Goal: Task Accomplishment & Management: Manage account settings

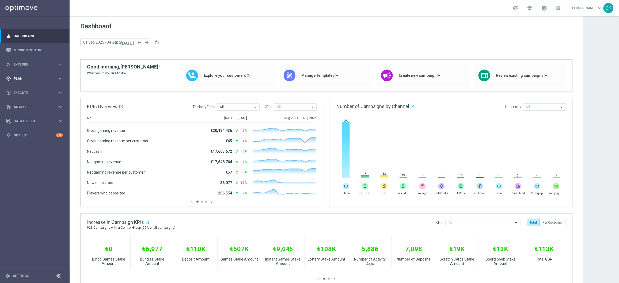
click at [19, 77] on span "Plan" at bounding box center [36, 78] width 44 height 3
click at [20, 107] on span "Templates" at bounding box center [33, 105] width 38 height 3
click at [21, 113] on link "Optimail" at bounding box center [36, 114] width 39 height 4
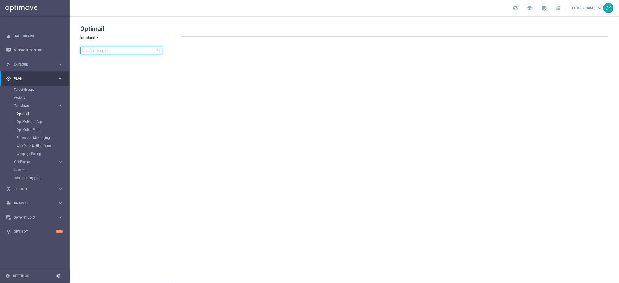
click at [95, 52] on input at bounding box center [121, 50] width 82 height 7
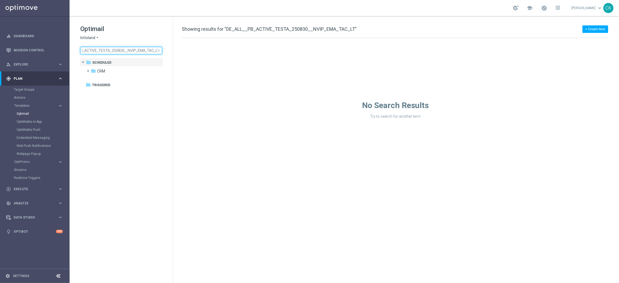
type input "DE_ALL__PB_ACTIVE_TESTA_250830__NVIP_EMA_TAC_LT"
click at [159, 51] on span "close" at bounding box center [159, 50] width 4 height 4
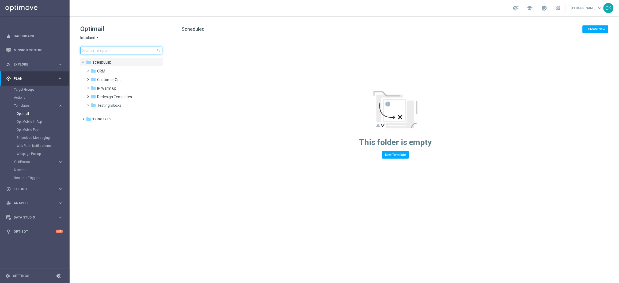
click at [95, 50] on input at bounding box center [121, 50] width 82 height 7
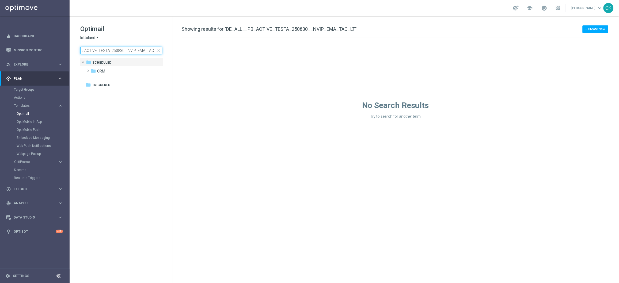
type input "DE_ALL__PB_ACTIVE_TESTA_250830__NVIP_EMA_TAC_LT"
click at [159, 51] on span "close" at bounding box center [159, 50] width 4 height 4
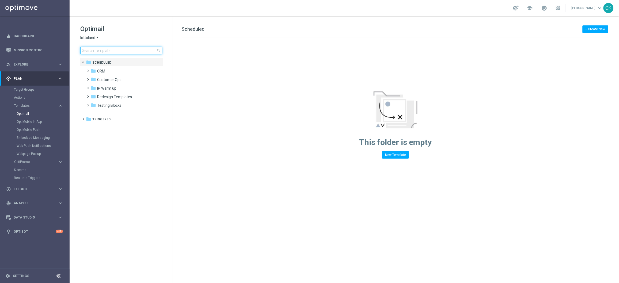
click at [97, 49] on input at bounding box center [121, 50] width 82 height 7
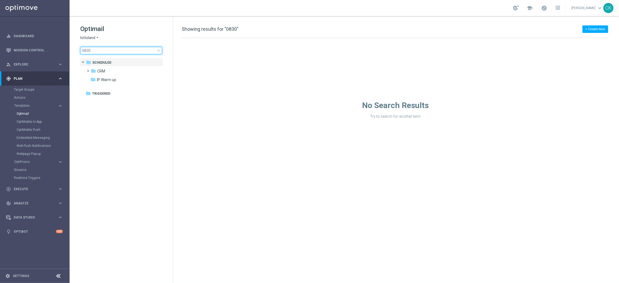
type input "0830"
click at [158, 49] on span "close" at bounding box center [159, 50] width 4 height 4
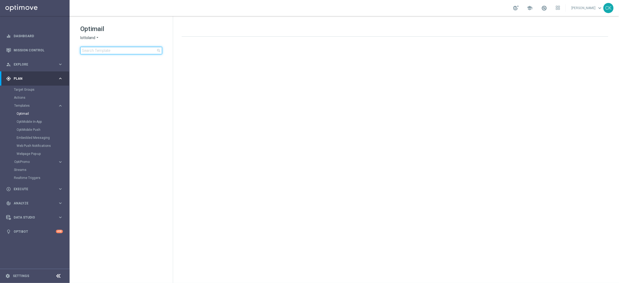
click at [105, 49] on input at bounding box center [121, 50] width 82 height 7
type input "DE_ALL__PB_ACTIVE_TESTA_250830__NVIP_EMA_TAC_LT"
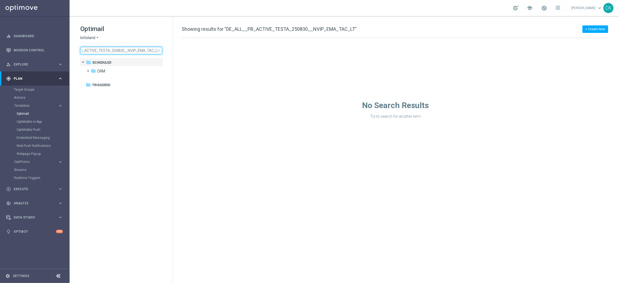
click at [105, 49] on input "DE_ALL__PB_ACTIVE_TESTA_250830__NVIP_EMA_TAC_LT" at bounding box center [121, 50] width 82 height 7
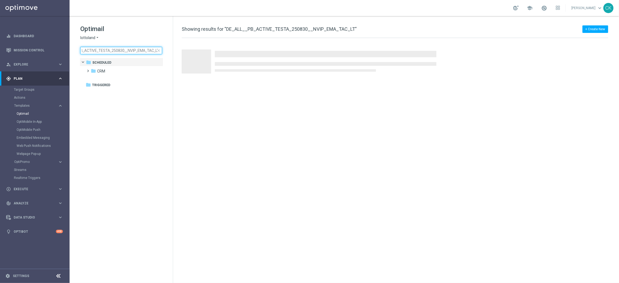
click at [105, 49] on input "DE_ALL__PB_ACTIVE_TESTA_250830__NVIP_EMA_TAC_LT" at bounding box center [121, 50] width 82 height 7
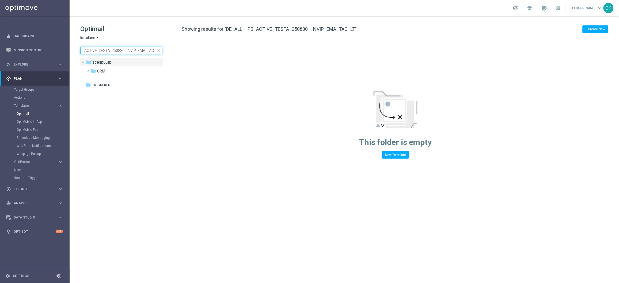
scroll to position [0, 20]
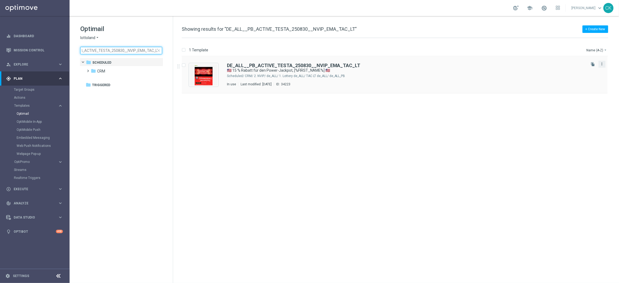
type input "DE_ALL__PB_ACTIVE_TESTA_250830__NVIP_EMA_TAC_LT"
click at [603, 65] on icon "more_vert" at bounding box center [602, 64] width 4 height 4
click at [594, 64] on body "equalizer Dashboard Mission Control" at bounding box center [309, 141] width 619 height 283
click at [159, 50] on span "close" at bounding box center [159, 50] width 4 height 4
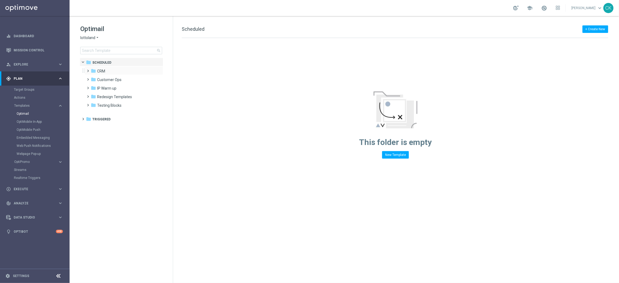
click at [88, 70] on span at bounding box center [87, 68] width 2 height 2
click at [93, 90] on span at bounding box center [93, 87] width 5 height 7
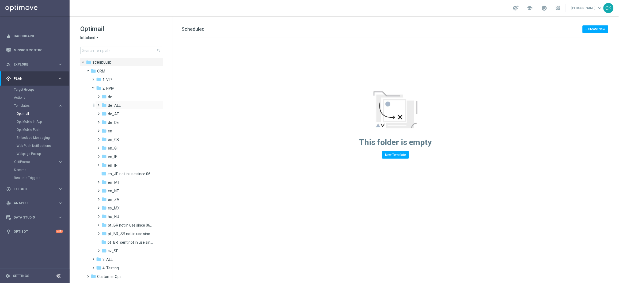
click at [99, 104] on span at bounding box center [98, 103] width 2 height 2
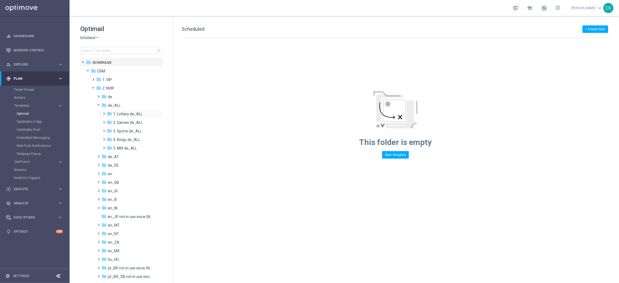
click at [103, 112] on span at bounding box center [103, 111] width 2 height 2
click at [110, 130] on span at bounding box center [108, 128] width 2 height 2
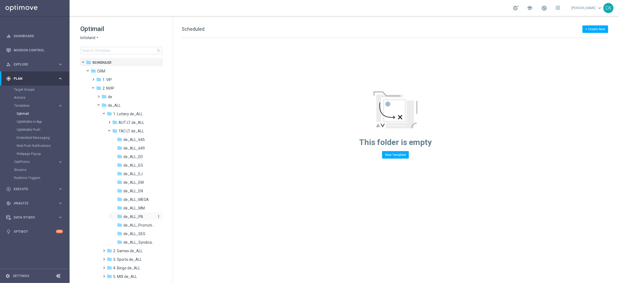
click at [133, 215] on span "de_ALL_PB" at bounding box center [133, 216] width 20 height 5
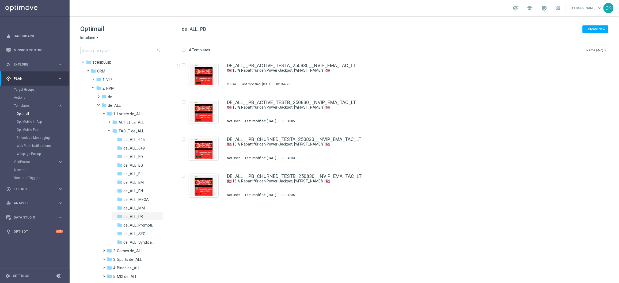
click at [606, 49] on icon "arrow_drop_down" at bounding box center [606, 50] width 4 height 4
click at [595, 74] on span "Date Modified (Newest)" at bounding box center [588, 74] width 36 height 4
click at [593, 174] on icon "file_copy" at bounding box center [593, 175] width 4 height 4
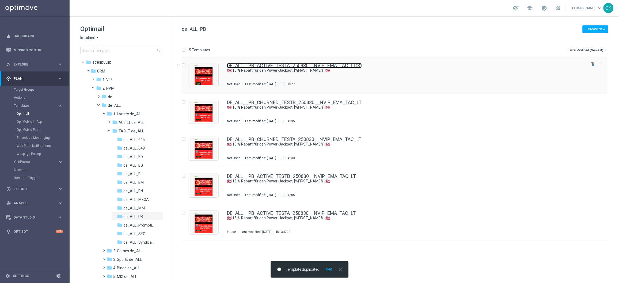
click at [269, 66] on link "DE_ALL__PB_ACTIVE_TESTA_250830__NVIP_EMA_TAC_LT(3)" at bounding box center [294, 65] width 135 height 5
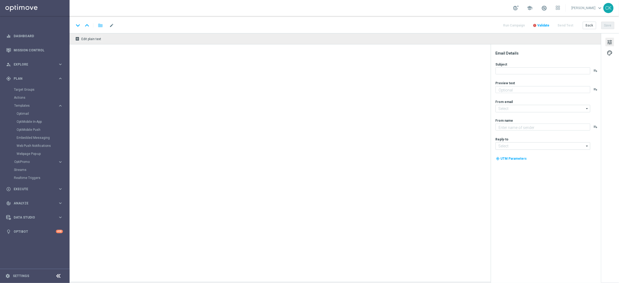
type textarea "Dein Rabatt auf den US-PowerBall im Lottoland"
type textarea "Lottoland"
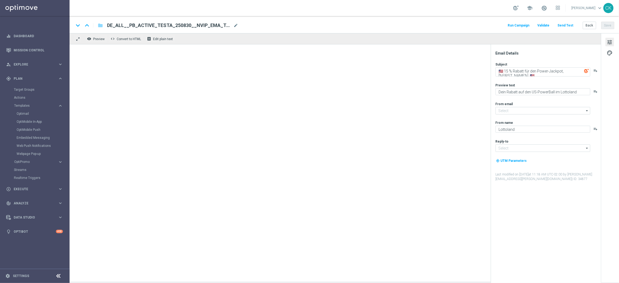
type input "[EMAIL_ADDRESS][DOMAIN_NAME]"
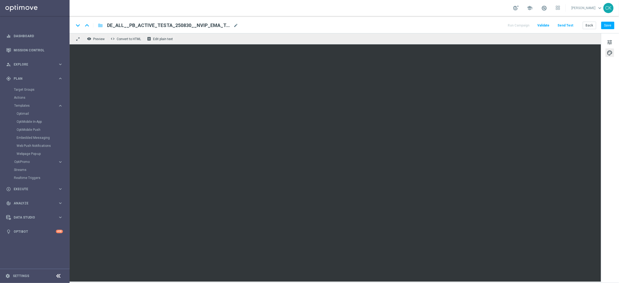
click at [188, 24] on span "DE_ALL__PB_ACTIVE_TESTA_250830__NVIP_EMA_TAC_LT(3)" at bounding box center [169, 25] width 124 height 6
click at [188, 24] on input "DE_ALL__PB_ACTIVE_TESTA_250830__NVIP_EMA_TAC_LT(3)" at bounding box center [173, 25] width 133 height 7
paste input "250906__NVIP_EMA_TAC_LT"
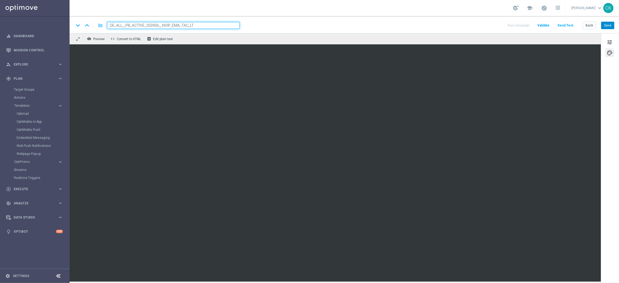
type input "DE_ALL__PB_ACTIVE_250906__NVIP_EMA_TAC_LT"
click at [610, 27] on button "Save" at bounding box center [608, 25] width 13 height 7
click at [613, 41] on span "tune" at bounding box center [610, 42] width 6 height 7
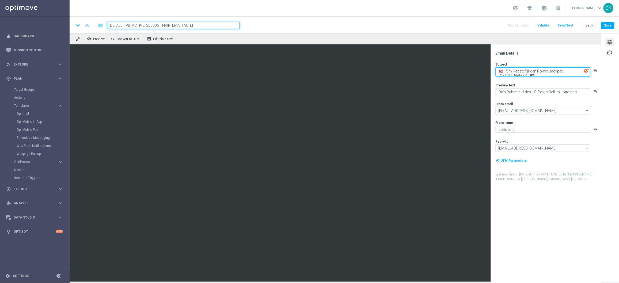
drag, startPoint x: 568, startPoint y: 71, endPoint x: 497, endPoint y: 71, distance: 71.2
click at [497, 71] on textarea "🇺🇸 15 % Rabatt für den Power-Jackpot, [%FIRST_NAME%] 🇺🇸" at bounding box center [543, 71] width 95 height 9
paste textarea "🔍 Milliardär gesucht,"
click at [499, 71] on textarea "🔍 Milliardär gesucht,[%FIRST_NAME%] 🇺🇸" at bounding box center [543, 70] width 95 height 7
click at [535, 70] on textarea "🔍 Milliardär gesucht,[%FIRST_NAME%] 🇺🇸" at bounding box center [543, 70] width 95 height 7
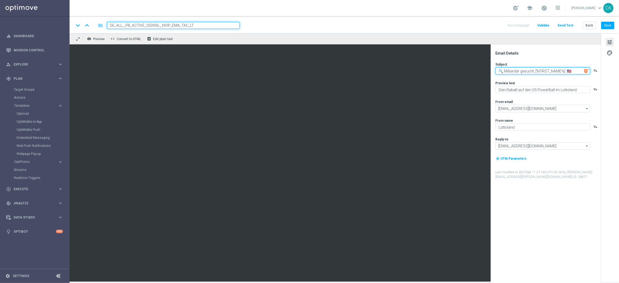
click at [576, 70] on textarea "🔍 Milliardär gesucht, [%FIRST_NAME%] 🇺🇸" at bounding box center [543, 70] width 95 height 7
type textarea "🔍 Milliardär gesucht, [%FIRST_NAME%]"
click at [587, 90] on textarea "Dein 2 € Gutschein für den US-PowerBall im Lottoland" at bounding box center [543, 89] width 95 height 7
type textarea "Dein 2 € Gutschein für den US-PowerBall."
click at [541, 97] on div "Subject 🔍 Milliardär gesucht, [%FIRST_NAME%] playlist_add Preview text Dein 2 €…" at bounding box center [548, 120] width 105 height 117
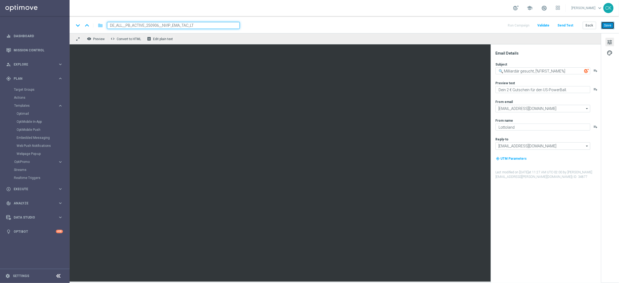
click at [608, 25] on button "Save" at bounding box center [608, 25] width 13 height 7
click at [569, 22] on button "Send Test" at bounding box center [565, 25] width 17 height 7
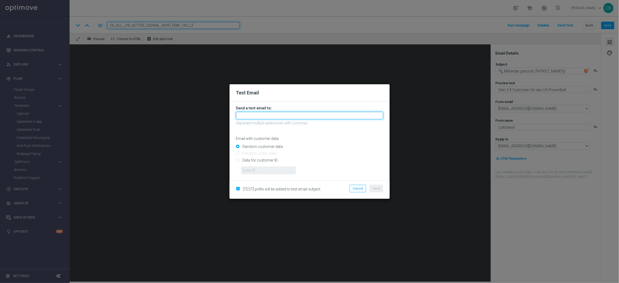
click at [269, 116] on input "text" at bounding box center [309, 115] width 147 height 7
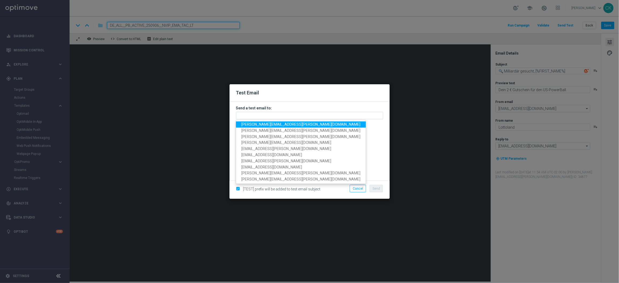
click at [269, 124] on span "[PERSON_NAME][EMAIL_ADDRESS][PERSON_NAME][DOMAIN_NAME]" at bounding box center [300, 124] width 119 height 4
type input "[PERSON_NAME][EMAIL_ADDRESS][PERSON_NAME][DOMAIN_NAME]"
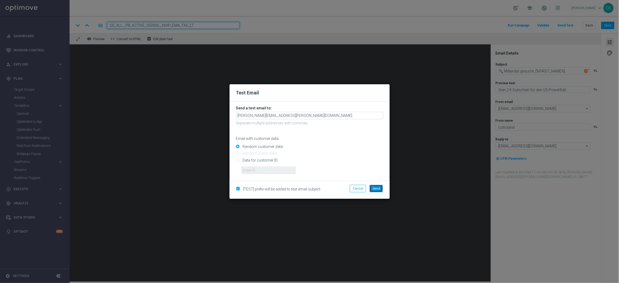
click at [375, 188] on span "Send" at bounding box center [376, 189] width 7 height 4
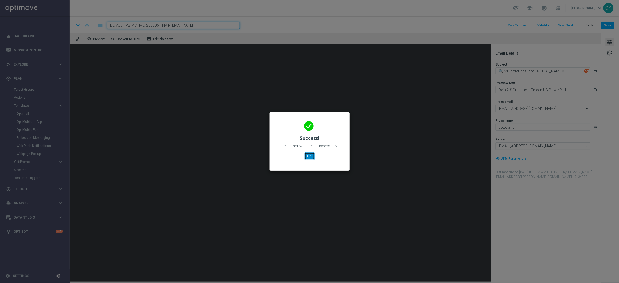
click at [310, 158] on button "OK" at bounding box center [310, 156] width 10 height 7
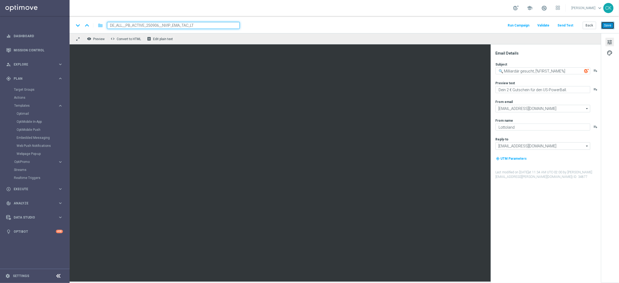
click at [606, 25] on button "Save" at bounding box center [608, 25] width 13 height 7
click at [611, 27] on button "Save" at bounding box center [608, 25] width 13 height 7
click at [609, 28] on button "Save" at bounding box center [608, 25] width 13 height 7
click at [565, 22] on button "Send Test" at bounding box center [565, 25] width 17 height 7
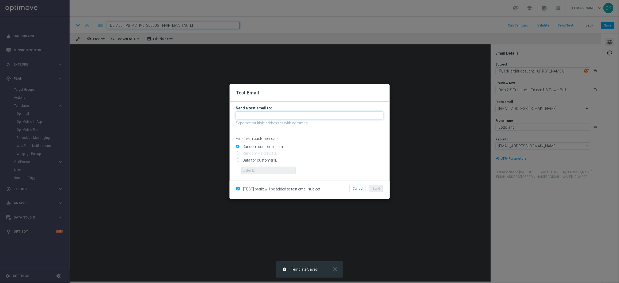
click at [287, 112] on input "text" at bounding box center [309, 115] width 147 height 7
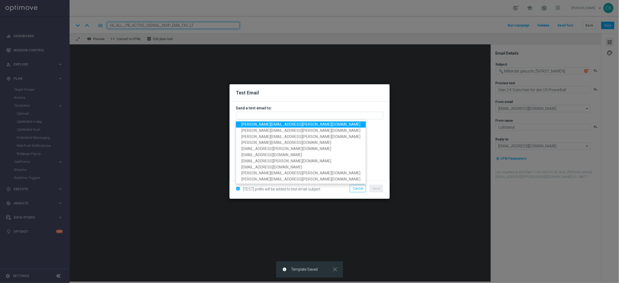
click at [271, 123] on span "[PERSON_NAME][EMAIL_ADDRESS][PERSON_NAME][DOMAIN_NAME]" at bounding box center [300, 124] width 119 height 4
type input "[PERSON_NAME][EMAIL_ADDRESS][PERSON_NAME][DOMAIN_NAME]"
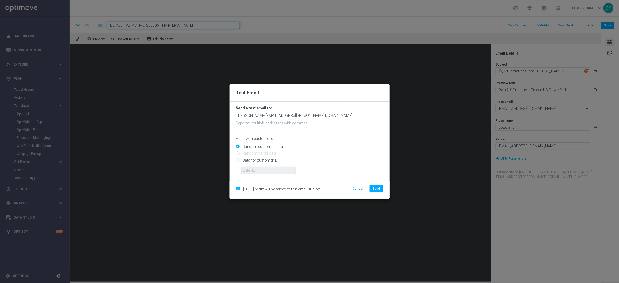
click at [250, 160] on input "Data for customer ID:" at bounding box center [309, 162] width 147 height 7
radio input "true"
click at [252, 167] on input "text" at bounding box center [268, 170] width 54 height 7
type input "14586067"
click at [379, 191] on button "Send" at bounding box center [376, 188] width 13 height 7
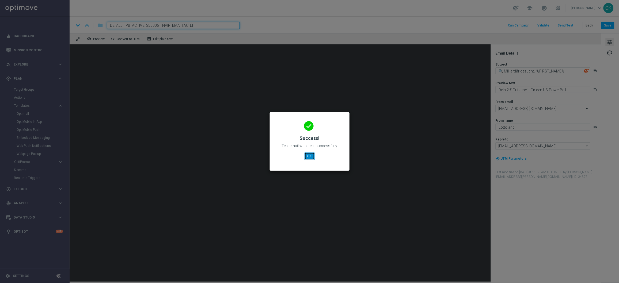
click at [312, 156] on button "OK" at bounding box center [310, 156] width 10 height 7
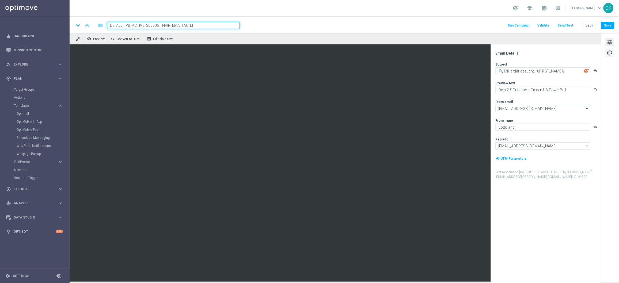
click at [607, 56] on button "palette" at bounding box center [610, 52] width 9 height 9
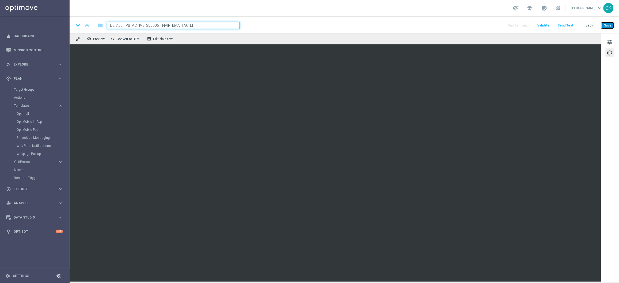
click at [609, 28] on button "Save" at bounding box center [608, 25] width 13 height 7
click at [573, 25] on button "Send Test" at bounding box center [565, 25] width 17 height 7
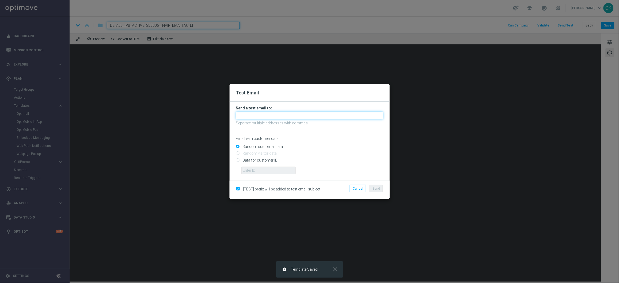
click at [299, 117] on input "text" at bounding box center [309, 115] width 147 height 7
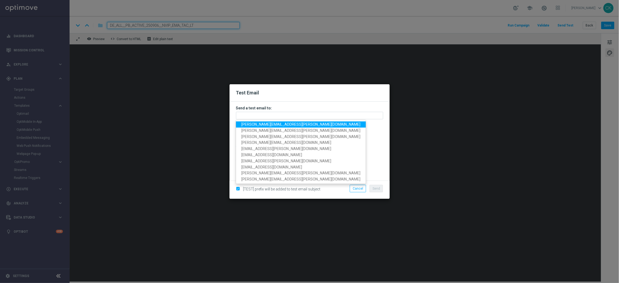
click at [270, 124] on span "[PERSON_NAME][EMAIL_ADDRESS][PERSON_NAME][DOMAIN_NAME]" at bounding box center [300, 124] width 119 height 4
type input "[PERSON_NAME][EMAIL_ADDRESS][PERSON_NAME][DOMAIN_NAME]"
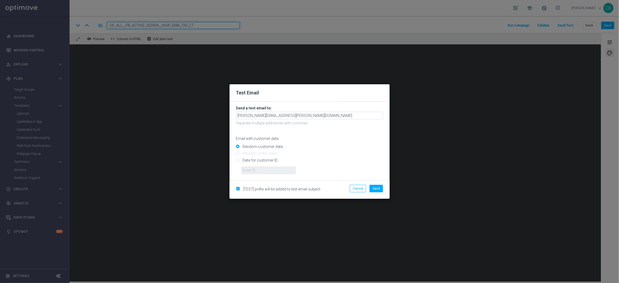
click at [256, 160] on input "Data for customer ID:" at bounding box center [309, 162] width 147 height 7
radio input "true"
click at [256, 167] on input "text" at bounding box center [268, 170] width 54 height 7
type input "14586067"
click at [380, 190] on button "Send" at bounding box center [376, 188] width 13 height 7
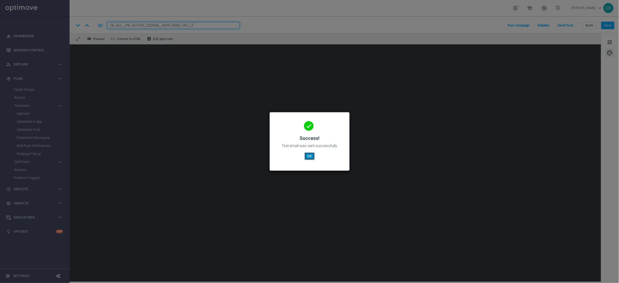
click at [310, 158] on button "OK" at bounding box center [310, 156] width 10 height 7
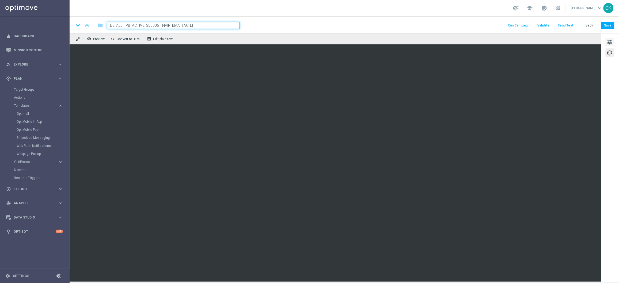
click at [610, 40] on span "tune" at bounding box center [610, 42] width 6 height 7
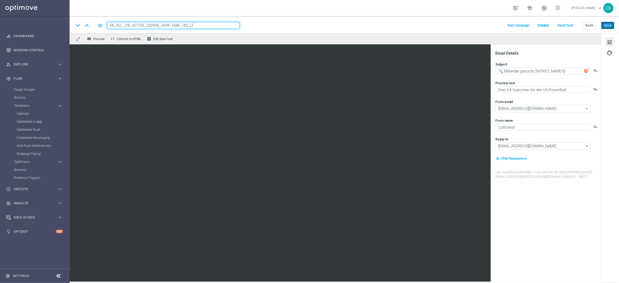
click at [611, 26] on button "Save" at bounding box center [608, 25] width 13 height 7
click at [588, 24] on button "Back" at bounding box center [589, 25] width 13 height 7
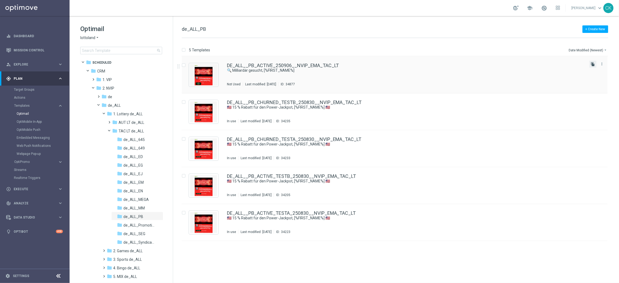
click at [594, 63] on icon "file_copy" at bounding box center [593, 64] width 4 height 4
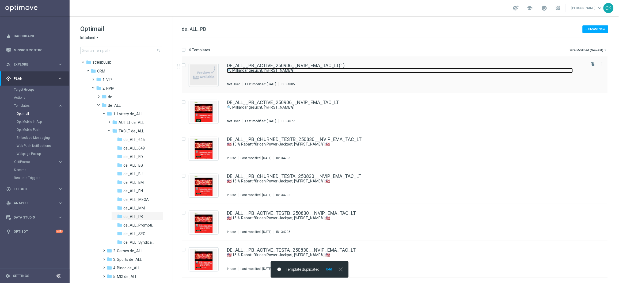
click at [258, 69] on link "🔍 Milliardär gesucht, [%FIRST_NAME%]" at bounding box center [400, 70] width 346 height 5
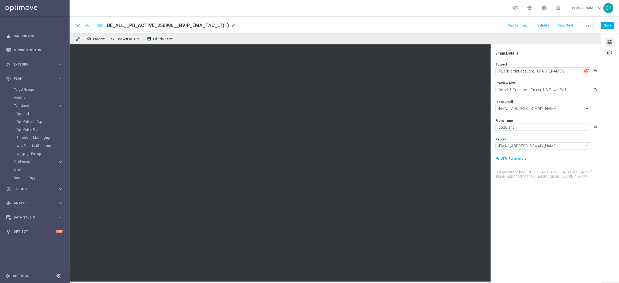
click at [231, 24] on span "mode_edit" at bounding box center [233, 25] width 5 height 5
click at [202, 24] on input "DE_ALL__PB_ACTIVE_250906__NVIP_EMA_TAC_LT(1)" at bounding box center [173, 25] width 133 height 7
paste input "REACT_250906__NVIP_EMA_TAC_LT"
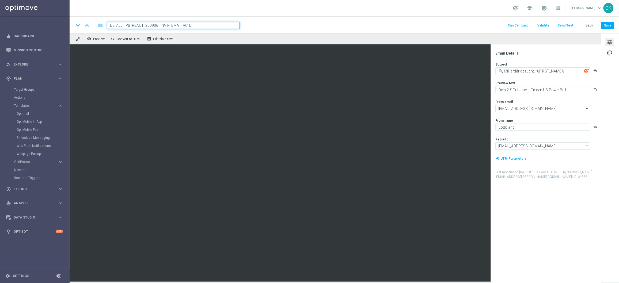
type input "DE_ALL__PB_REACT_250906__NVIP_EMA_TAC_LT"
click at [271, 29] on div "keyboard_arrow_down keyboard_arrow_up folder DE_ALL__PB_REACT_250906__NVIP_EMA_…" at bounding box center [345, 24] width 550 height 17
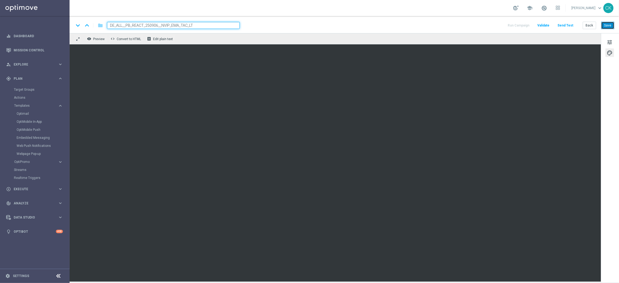
click at [607, 26] on button "Save" at bounding box center [608, 25] width 13 height 7
click at [608, 26] on button "Save" at bounding box center [608, 25] width 13 height 7
click at [613, 28] on button "Save" at bounding box center [608, 25] width 13 height 7
click at [590, 24] on button "Back" at bounding box center [589, 25] width 13 height 7
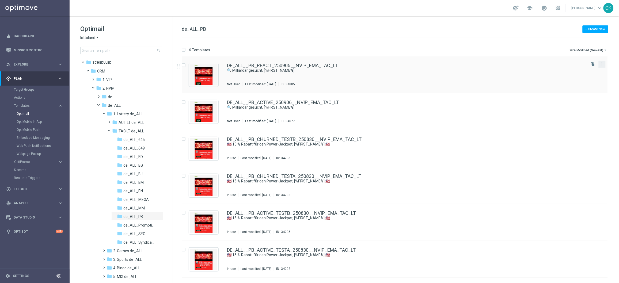
click at [605, 63] on button "more_vert" at bounding box center [602, 64] width 5 height 6
click at [586, 80] on div "drive_file_move Copy To" at bounding box center [578, 77] width 43 height 7
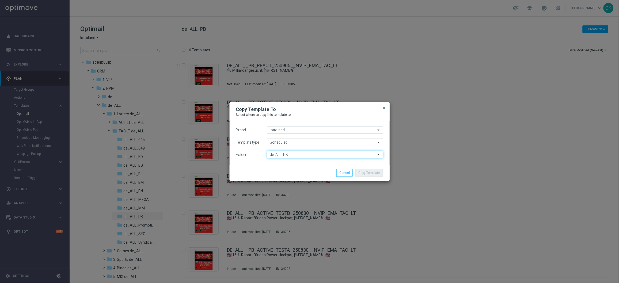
click at [330, 154] on input "de_ALL_PB" at bounding box center [325, 154] width 116 height 7
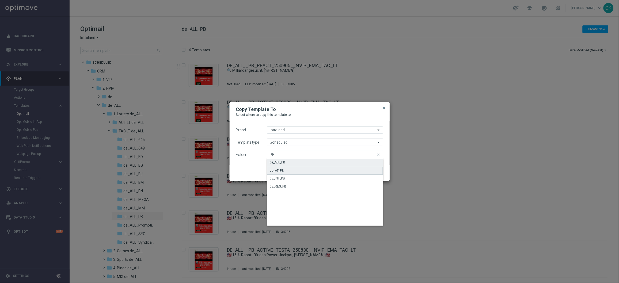
click at [277, 170] on div "de_AT_PB" at bounding box center [277, 170] width 14 height 5
type input "de_AT_PB"
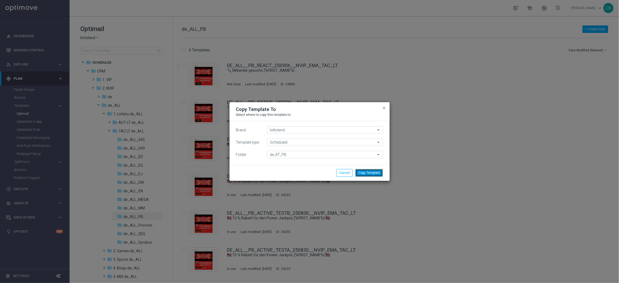
click at [369, 173] on button "Copy Template" at bounding box center [370, 172] width 28 height 7
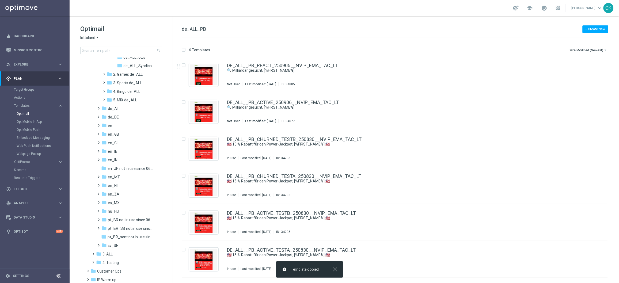
scroll to position [176, 0]
click at [98, 108] on span at bounding box center [98, 107] width 2 height 2
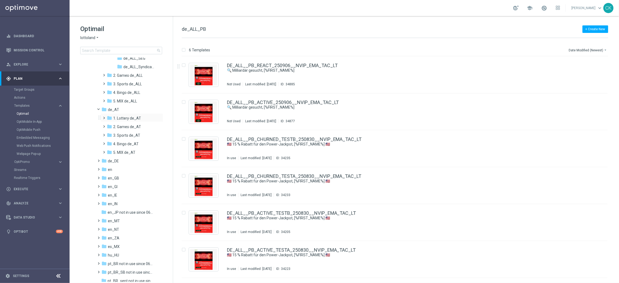
click at [104, 117] on span at bounding box center [103, 116] width 2 height 2
click at [110, 134] on span at bounding box center [108, 133] width 2 height 2
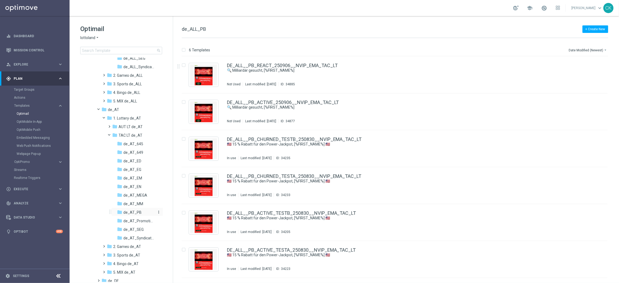
click at [134, 213] on span "de_AT_PB" at bounding box center [132, 212] width 18 height 5
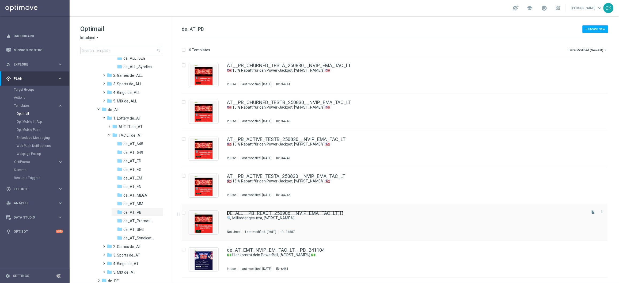
click at [259, 213] on link "DE_ALL__PB_REACT_250906__NVIP_EMA_TAC_LT(1)" at bounding box center [285, 213] width 117 height 5
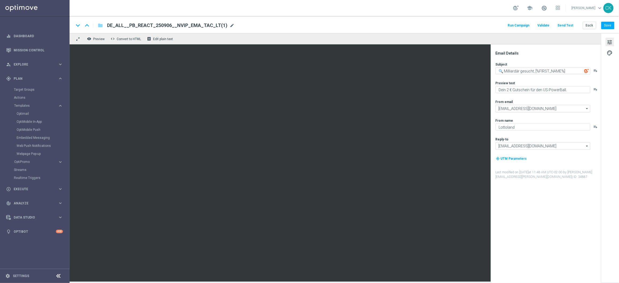
click at [230, 24] on span "mode_edit" at bounding box center [232, 25] width 5 height 5
click at [217, 24] on input "DE_ALL__PB_REACT_250906__NVIP_EMA_TAC_LT(1)" at bounding box center [173, 25] width 133 height 7
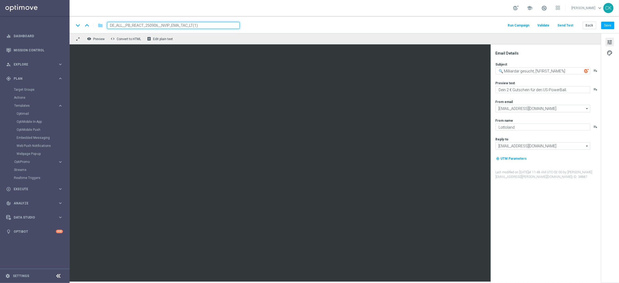
paste input "AT__PB_REACT_250906__NVIP_EMA_TAC_LT"
type input "AT__PB_REACT_250906__NVIP_EMA_TAC_LT"
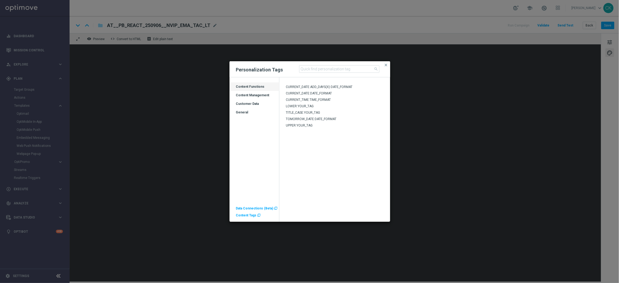
click at [249, 216] on span "Content Tags" at bounding box center [246, 216] width 21 height 4
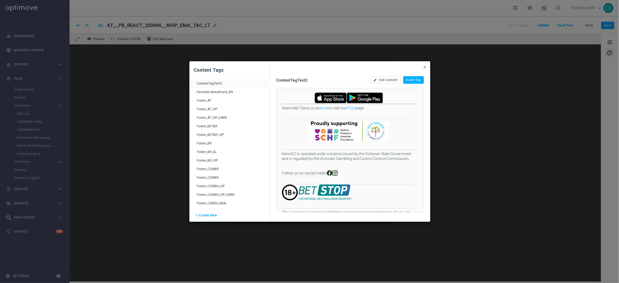
click at [201, 101] on div "Footer_AT" at bounding box center [230, 103] width 66 height 9
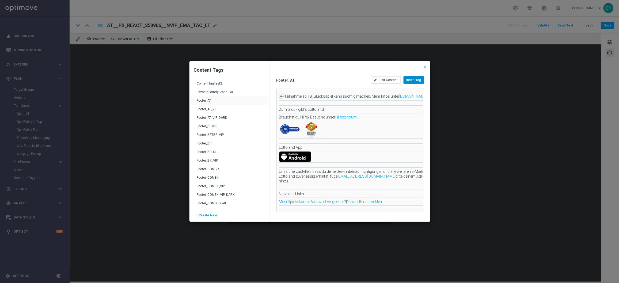
click at [419, 79] on span "Insert Tag" at bounding box center [414, 80] width 15 height 4
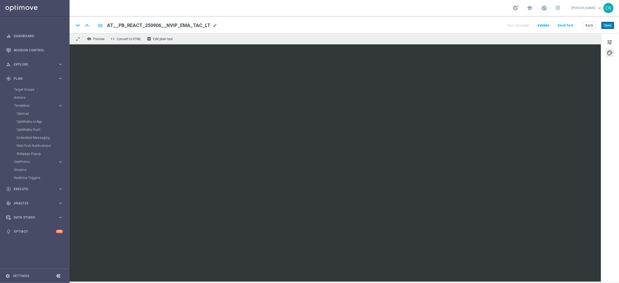
click at [607, 27] on button "Save" at bounding box center [608, 25] width 13 height 7
click at [608, 20] on div "keyboard_arrow_down keyboard_arrow_up folder AT__PB_REACT_250906__NVIP_EMA_TAC_…" at bounding box center [345, 24] width 550 height 17
click at [608, 24] on button "Save" at bounding box center [608, 25] width 13 height 7
click at [569, 25] on button "Send Test" at bounding box center [565, 25] width 17 height 7
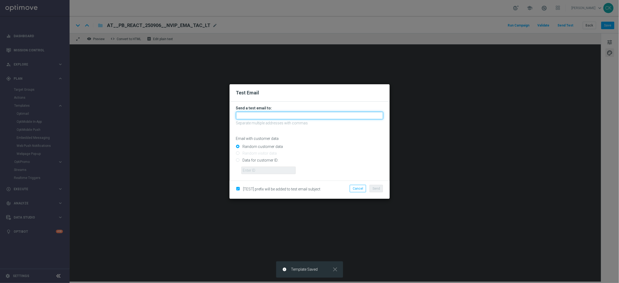
click at [270, 112] on input "text" at bounding box center [309, 115] width 147 height 7
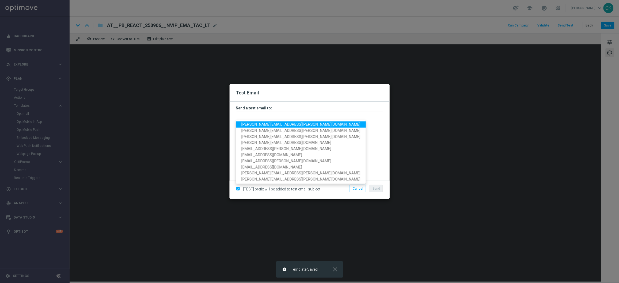
click at [270, 124] on span "[PERSON_NAME][EMAIL_ADDRESS][PERSON_NAME][DOMAIN_NAME]" at bounding box center [300, 124] width 119 height 4
type input "[PERSON_NAME][EMAIL_ADDRESS][PERSON_NAME][DOMAIN_NAME]"
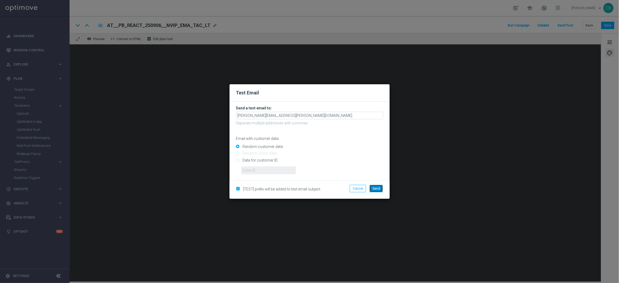
click at [375, 189] on span "Send" at bounding box center [376, 189] width 7 height 4
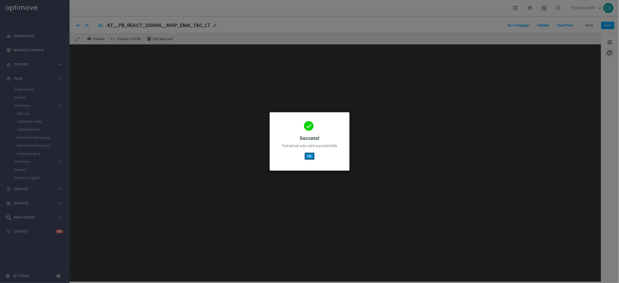
click at [310, 156] on button "OK" at bounding box center [310, 156] width 10 height 7
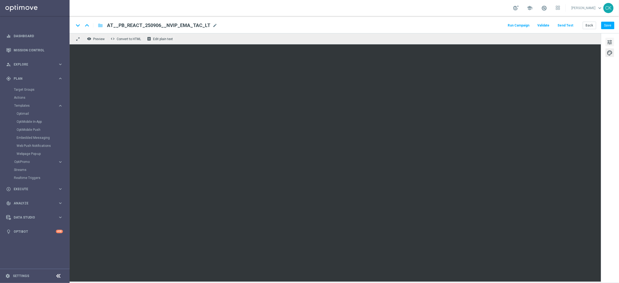
click at [607, 41] on span "tune" at bounding box center [610, 42] width 6 height 7
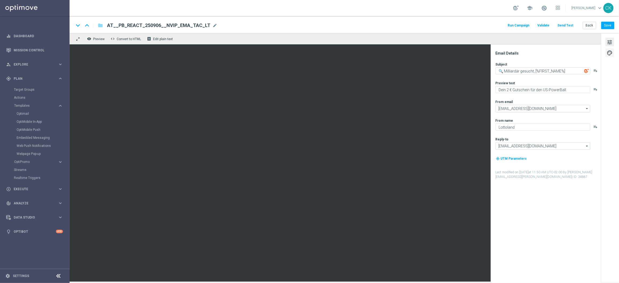
click at [611, 50] on span "palette" at bounding box center [610, 53] width 6 height 7
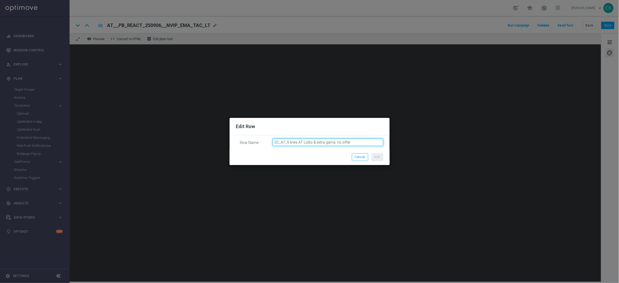
drag, startPoint x: 356, startPoint y: 142, endPoint x: 255, endPoint y: 141, distance: 101.2
click at [255, 139] on div "Row Name SC_AT_9 lines AT Lotto & extra game, no offer" at bounding box center [309, 139] width 147 height 0
click at [362, 157] on button "Cancel" at bounding box center [360, 156] width 16 height 7
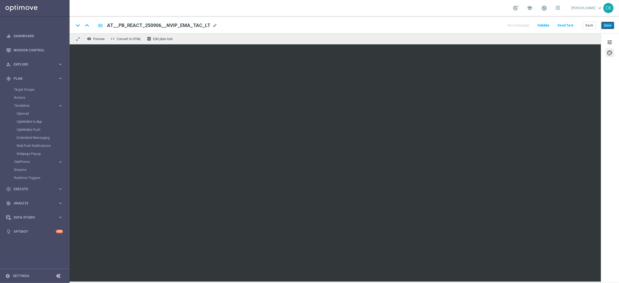
click at [608, 26] on button "Save" at bounding box center [608, 25] width 13 height 7
click at [609, 27] on button "Save" at bounding box center [608, 25] width 13 height 7
click at [570, 26] on button "Send Test" at bounding box center [565, 25] width 17 height 7
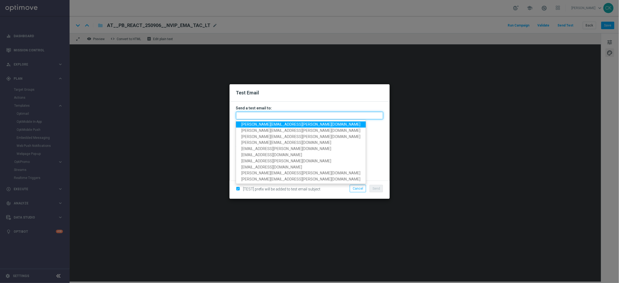
click at [266, 116] on input "text" at bounding box center [309, 115] width 147 height 7
click at [263, 125] on span "[PERSON_NAME][EMAIL_ADDRESS][PERSON_NAME][DOMAIN_NAME]" at bounding box center [300, 124] width 119 height 4
type input "[PERSON_NAME][EMAIL_ADDRESS][PERSON_NAME][DOMAIN_NAME]"
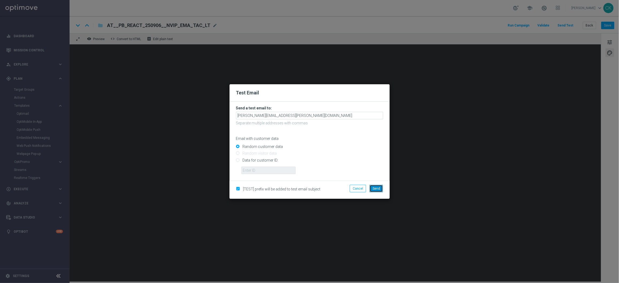
click at [372, 190] on button "Send" at bounding box center [376, 188] width 13 height 7
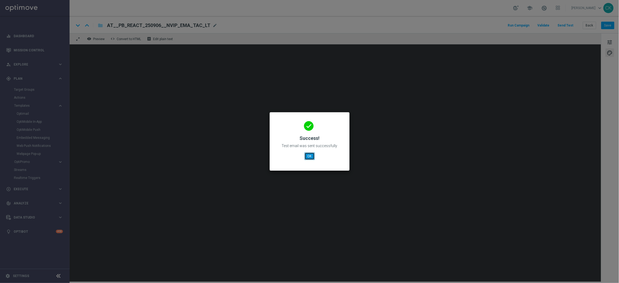
click at [308, 156] on button "OK" at bounding box center [310, 156] width 10 height 7
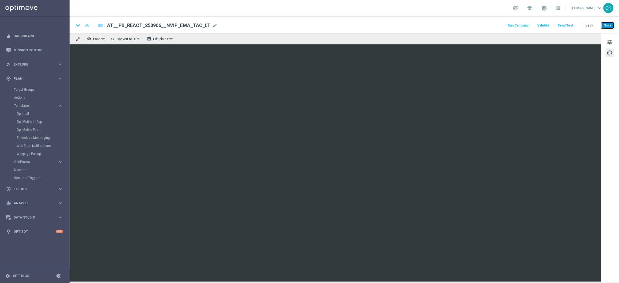
click at [606, 25] on button "Save" at bounding box center [608, 25] width 13 height 7
click at [611, 25] on button "Save" at bounding box center [608, 25] width 13 height 7
click at [607, 25] on button "Save" at bounding box center [608, 25] width 13 height 7
click at [610, 28] on button "Save" at bounding box center [608, 25] width 13 height 7
click at [592, 25] on button "Back" at bounding box center [589, 25] width 13 height 7
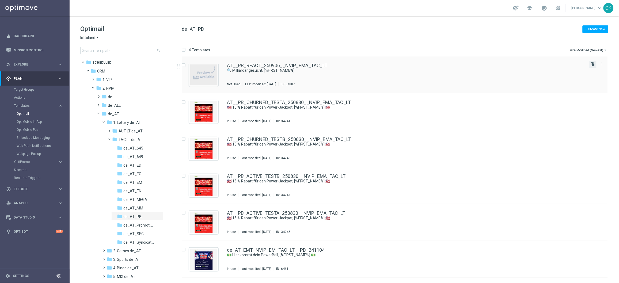
click at [594, 64] on icon "file_copy" at bounding box center [593, 64] width 4 height 4
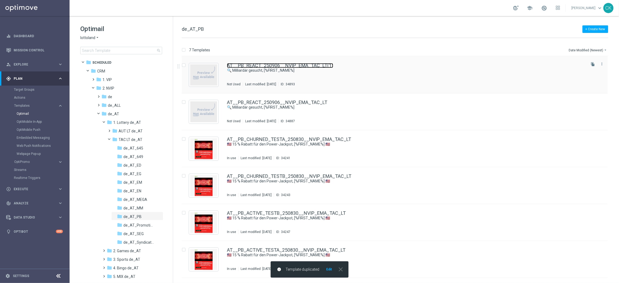
click at [259, 65] on link "AT__PB_REACT_250906__NVIP_EMA_TAC_LT(1)" at bounding box center [280, 65] width 106 height 5
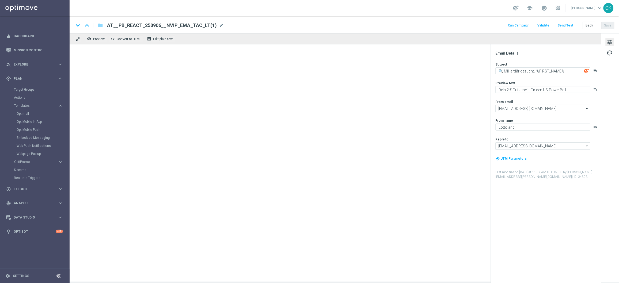
click at [184, 28] on span "AT__PB_REACT_250906__NVIP_EMA_TAC_LT(1)" at bounding box center [162, 25] width 110 height 6
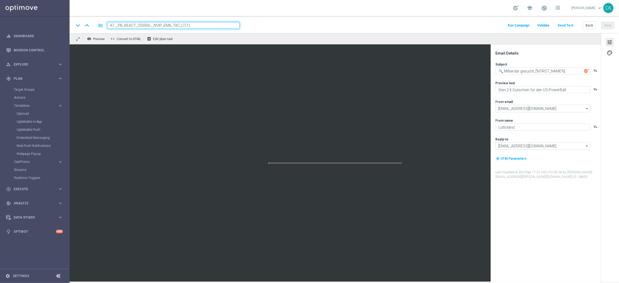
click at [184, 28] on input "AT__PB_REACT_250906__NVIP_EMA_TAC_LT(1)" at bounding box center [173, 25] width 133 height 7
paste input
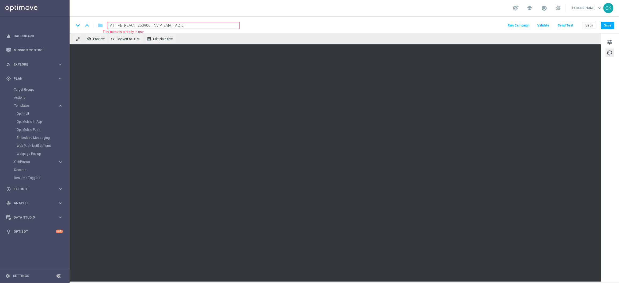
click at [134, 24] on input "AT__PB_REACT_250906__NVIP_EMA_TAC_LT" at bounding box center [173, 25] width 133 height 7
type input "AT__PB_REACTTTTT_250906__NVIP_EMA_TAC_LT"
click at [606, 24] on button "Save" at bounding box center [608, 25] width 13 height 7
click at [608, 27] on button "Save" at bounding box center [608, 25] width 13 height 7
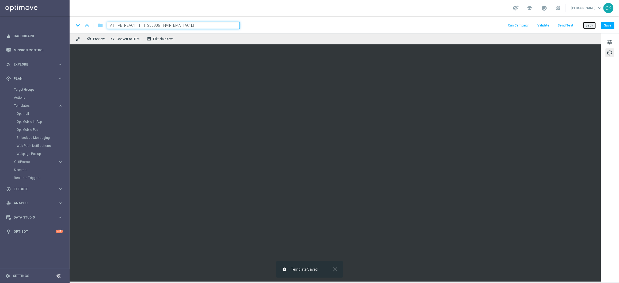
click at [591, 26] on button "Back" at bounding box center [589, 25] width 13 height 7
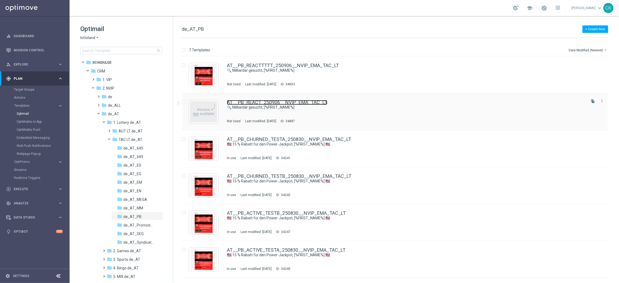
click at [251, 103] on link "AT__PB_REACT_250906__NVIP_EMA_TAC_LT" at bounding box center [277, 102] width 100 height 5
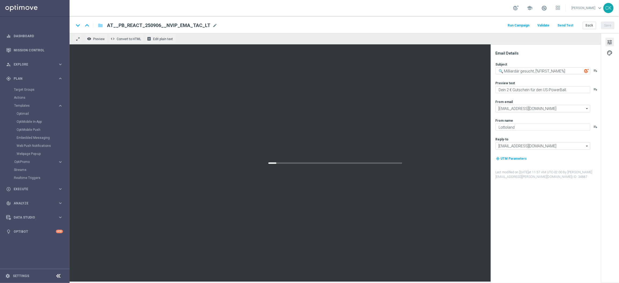
click at [175, 25] on span "AT__PB_REACT_250906__NVIP_EMA_TAC_LT" at bounding box center [158, 25] width 103 height 6
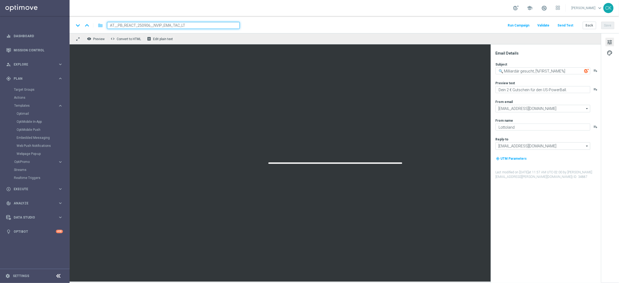
click at [175, 25] on input "AT__PB_REACT_250906__NVIP_EMA_TAC_LT" at bounding box center [173, 25] width 133 height 7
paste input "ACTIVE"
type input "AT__PB_ACTIVE_250906__NVIP_EMA_TAC_LT"
click at [610, 26] on button "Save" at bounding box center [608, 25] width 13 height 7
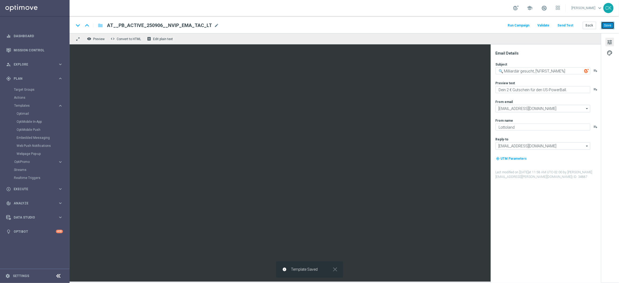
click at [610, 26] on button "Save" at bounding box center [608, 25] width 13 height 7
click at [589, 25] on button "Back" at bounding box center [589, 25] width 13 height 7
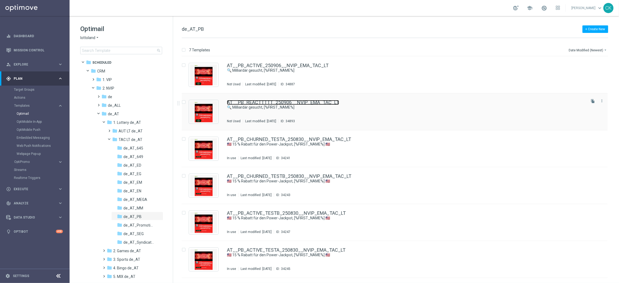
click at [274, 104] on link "AT__PB_REACTTTTT_250906__NVIP_EMA_TAC_LT" at bounding box center [283, 102] width 112 height 5
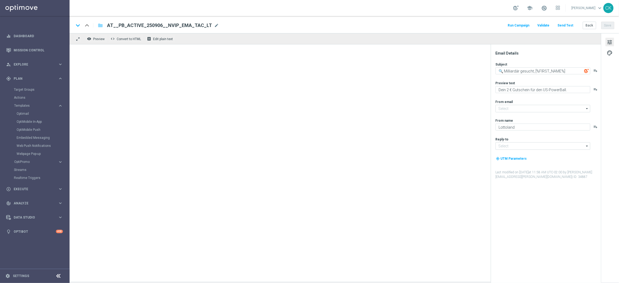
type input "[EMAIL_ADDRESS][DOMAIN_NAME]"
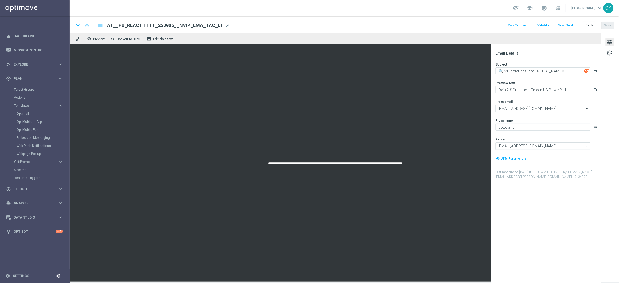
click at [164, 26] on span "AT__PB_REACTTTTT_250906__NVIP_EMA_TAC_LT" at bounding box center [165, 25] width 116 height 6
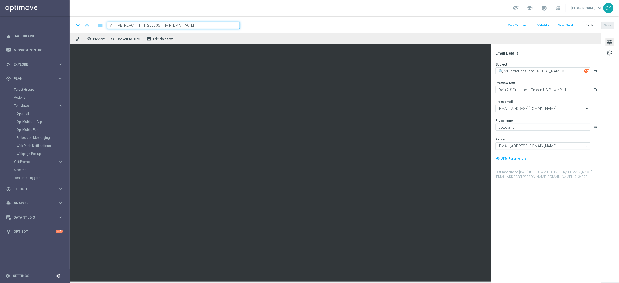
click at [164, 26] on input "AT__PB_REACTTTTT_250906__NVIP_EMA_TAC_LT" at bounding box center [173, 25] width 133 height 7
paste input
type input "AT__PB_REACT_250906__NVIP_EMA_TAC_LT"
click at [275, 29] on div "keyboard_arrow_down keyboard_arrow_up folder AT__PB_REACT_250906__NVIP_EMA_TAC_…" at bounding box center [345, 24] width 550 height 17
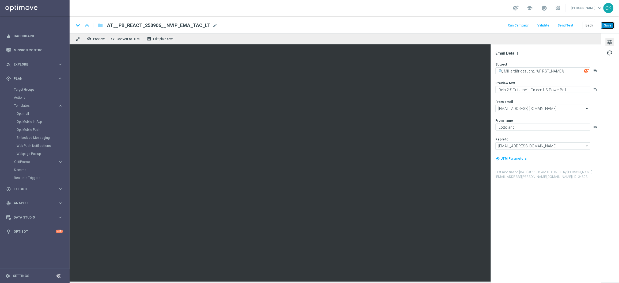
click at [612, 28] on button "Save" at bounding box center [608, 25] width 13 height 7
click at [588, 27] on button "Back" at bounding box center [589, 25] width 13 height 7
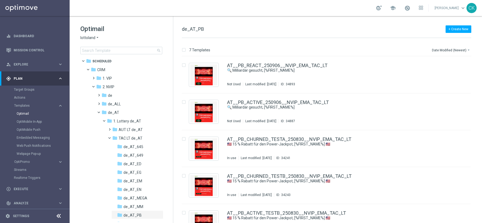
scroll to position [3, 0]
click at [93, 75] on span at bounding box center [92, 74] width 2 height 2
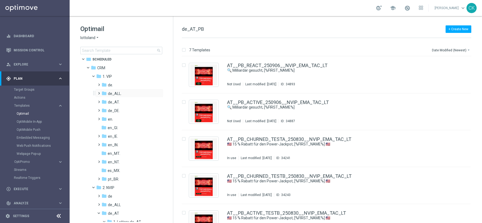
click at [98, 92] on span at bounding box center [98, 91] width 2 height 2
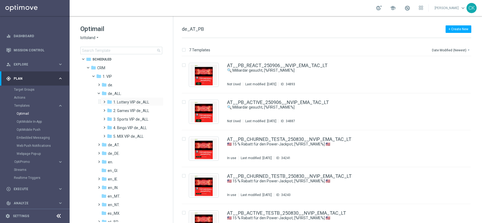
click at [104, 101] on span at bounding box center [103, 100] width 2 height 2
click at [110, 118] on span at bounding box center [108, 117] width 2 height 2
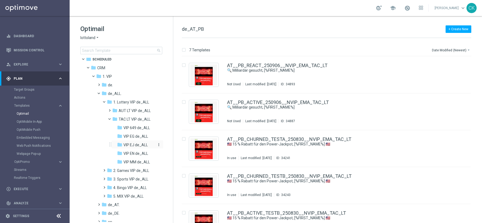
click at [136, 146] on span "VIP EJ de_ALL" at bounding box center [135, 145] width 24 height 5
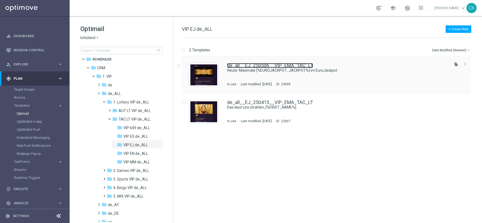
click at [257, 67] on link "de_all__EJ_250506__VIP_EMA_TAC_LT" at bounding box center [270, 65] width 86 height 5
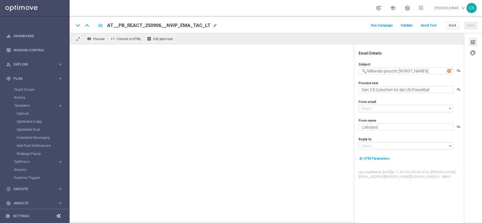
type input "[EMAIL_ADDRESS][DOMAIN_NAME]"
type textarea "Heute: Maximale [%EUROJACKPOT_JACKPOT%] im EuroJackpot"
type textarea "20 % [DEMOGRAPHIC_DATA] auf deine Gewinnchancen."
type textarea "Millionaires' Club"
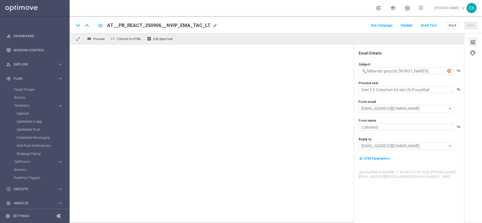
type input "[EMAIL_ADDRESS][DOMAIN_NAME]"
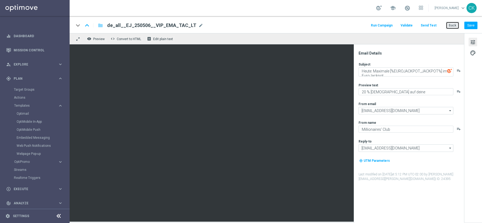
click at [454, 27] on button "Back" at bounding box center [452, 25] width 13 height 7
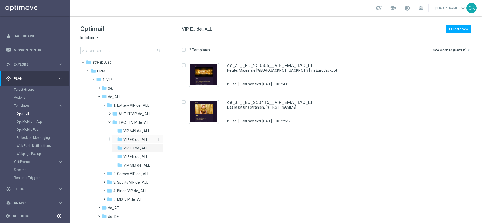
click at [131, 139] on span "VIP EG de_ALL" at bounding box center [135, 139] width 25 height 5
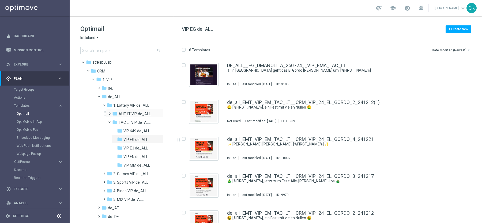
click at [109, 112] on span at bounding box center [108, 111] width 2 height 2
click at [130, 131] on span "EG 2025 VIP de_ALL" at bounding box center [138, 131] width 31 height 5
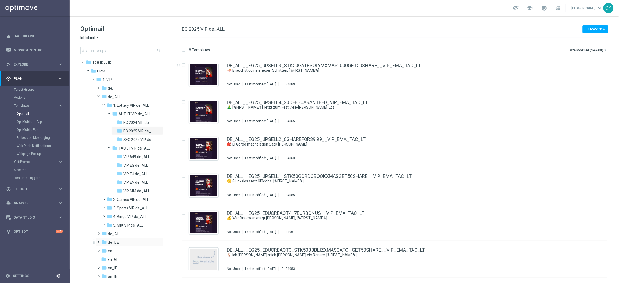
click at [99, 241] on span at bounding box center [98, 240] width 2 height 2
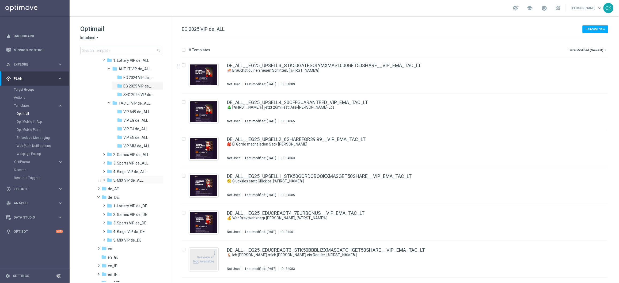
scroll to position [46, 0]
click at [104, 204] on span at bounding box center [103, 203] width 2 height 2
click at [110, 221] on span at bounding box center [108, 220] width 2 height 2
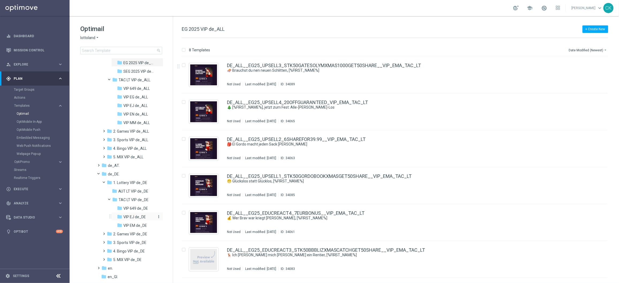
scroll to position [69, 0]
click at [158, 198] on icon "more_vert" at bounding box center [159, 199] width 4 height 4
click at [178, 199] on span "New Folder" at bounding box center [180, 200] width 16 height 4
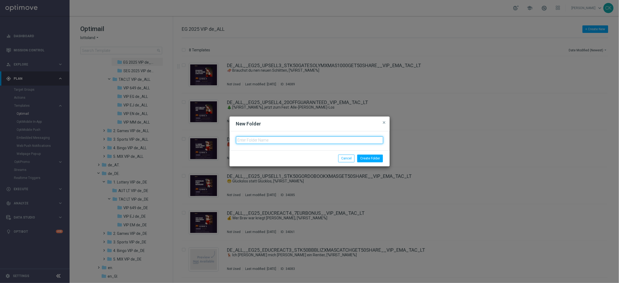
click at [259, 138] on input "text" at bounding box center [309, 140] width 147 height 7
type input "VIP PB de_DE"
click at [368, 157] on button "Create Folder" at bounding box center [370, 158] width 26 height 7
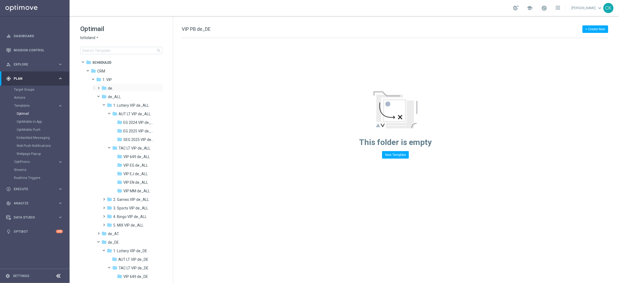
click at [98, 86] on span at bounding box center [98, 86] width 2 height 2
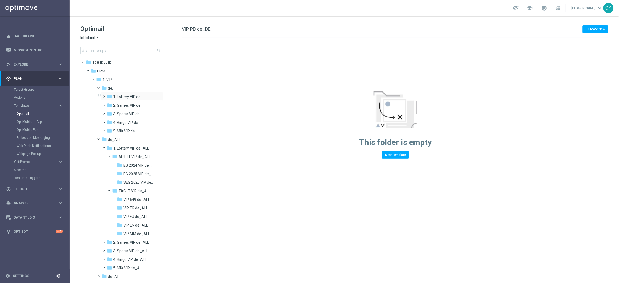
click at [104, 95] on span at bounding box center [103, 94] width 2 height 2
click at [110, 112] on span at bounding box center [108, 111] width 2 height 2
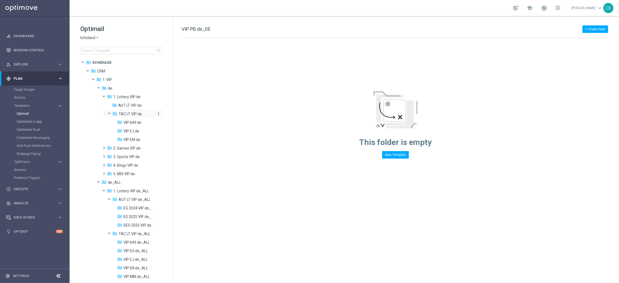
click at [158, 113] on icon "more_vert" at bounding box center [159, 114] width 4 height 4
click at [178, 114] on span "New Folder" at bounding box center [180, 115] width 16 height 4
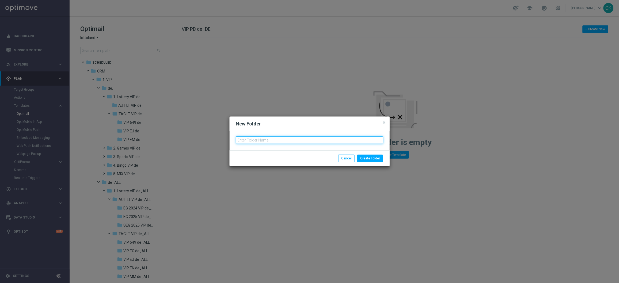
click at [252, 140] on input "text" at bounding box center [309, 140] width 147 height 7
type input "VIP PB de"
click at [371, 156] on button "Create Folder" at bounding box center [370, 158] width 26 height 7
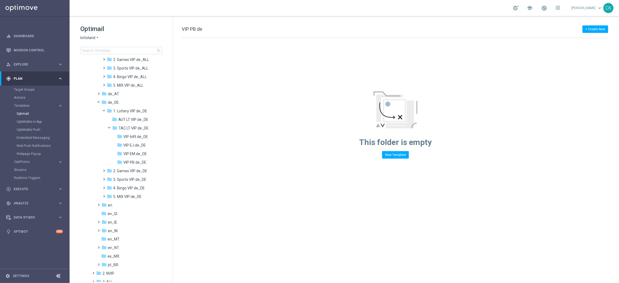
scroll to position [239, 0]
click at [98, 88] on span at bounding box center [98, 87] width 2 height 2
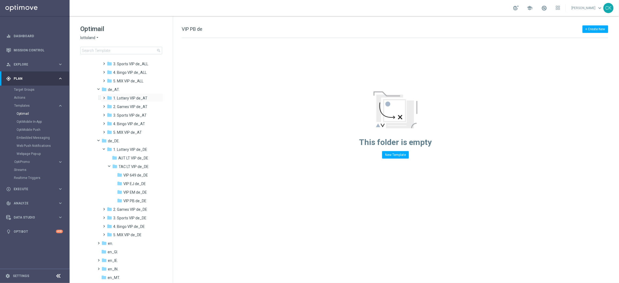
click at [104, 97] on span at bounding box center [103, 96] width 2 height 2
click at [107, 114] on span at bounding box center [108, 113] width 2 height 2
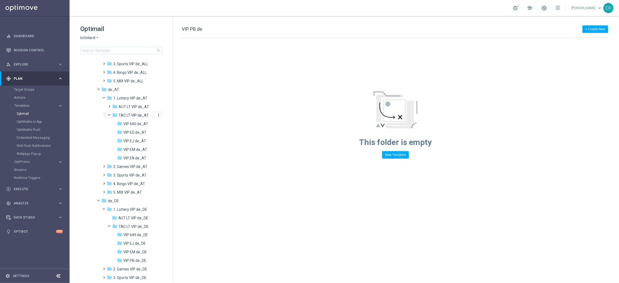
click at [158, 114] on icon "more_vert" at bounding box center [159, 115] width 4 height 4
click at [184, 115] on span "New Folder" at bounding box center [180, 116] width 16 height 4
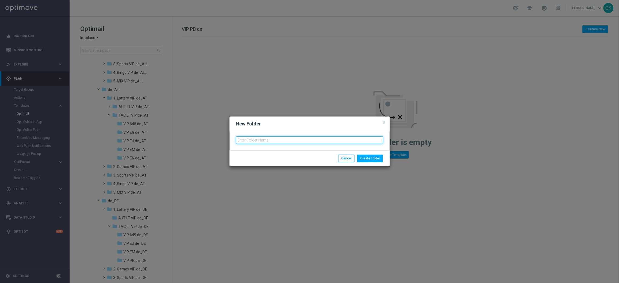
click at [249, 141] on input "text" at bounding box center [309, 140] width 147 height 7
type input "VIP PB de_AT"
click at [374, 158] on button "Create Folder" at bounding box center [370, 158] width 26 height 7
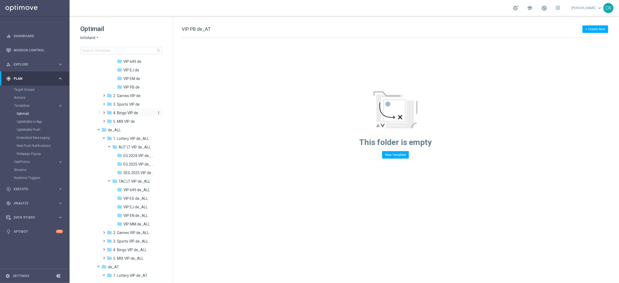
scroll to position [67, 0]
click at [135, 158] on span "EG 2025 VIP de_ALL" at bounding box center [138, 158] width 31 height 5
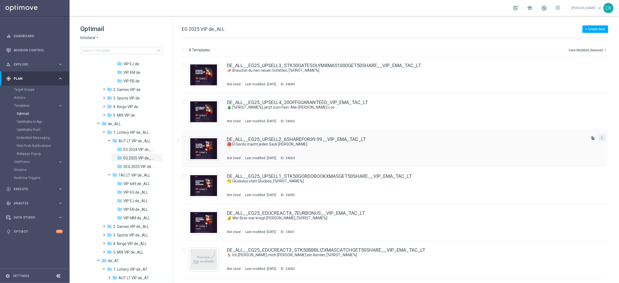
click at [602, 138] on icon "more_vert" at bounding box center [602, 138] width 4 height 4
click at [575, 152] on span "Copy To" at bounding box center [570, 151] width 12 height 4
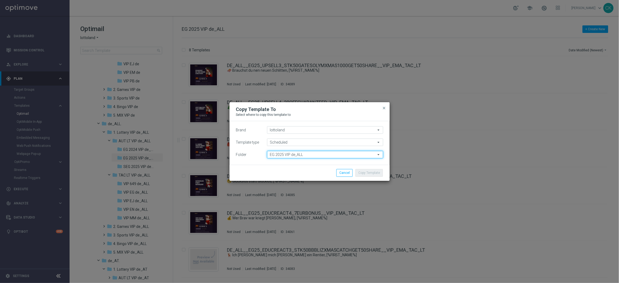
click at [307, 156] on input "EG 2025 VIP de_ALL" at bounding box center [325, 154] width 116 height 7
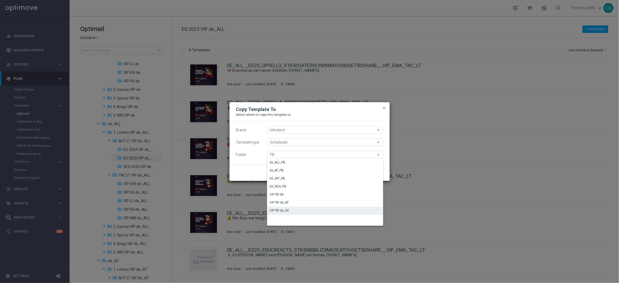
click at [299, 210] on div "VIP PB de_DE" at bounding box center [325, 210] width 116 height 7
type input "VIP PB de_DE"
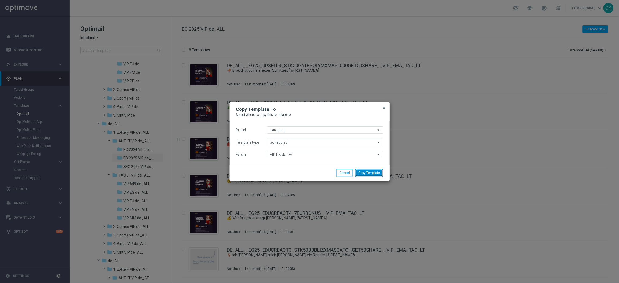
click at [373, 173] on button "Copy Template" at bounding box center [370, 172] width 28 height 7
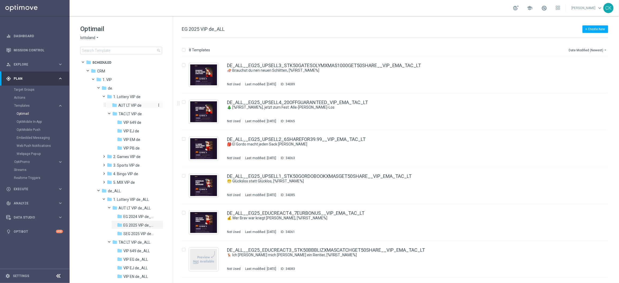
click at [126, 103] on span "AUT LT VIP de" at bounding box center [130, 105] width 24 height 5
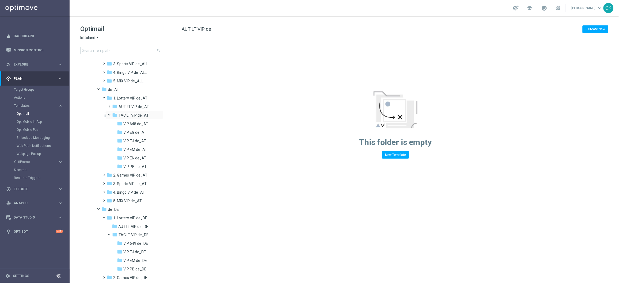
scroll to position [239, 0]
